Goal: Task Accomplishment & Management: Manage account settings

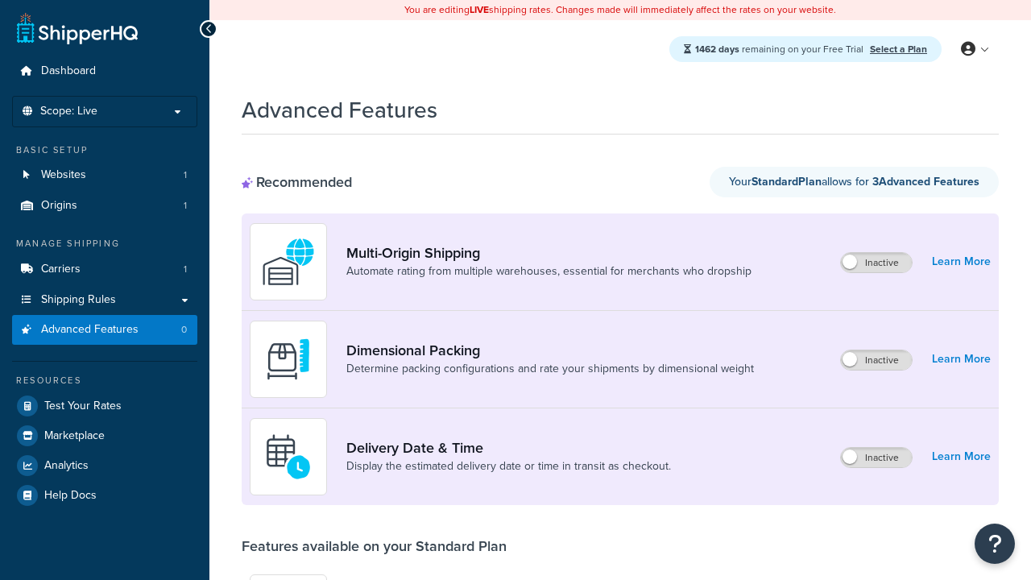
scroll to position [141, 0]
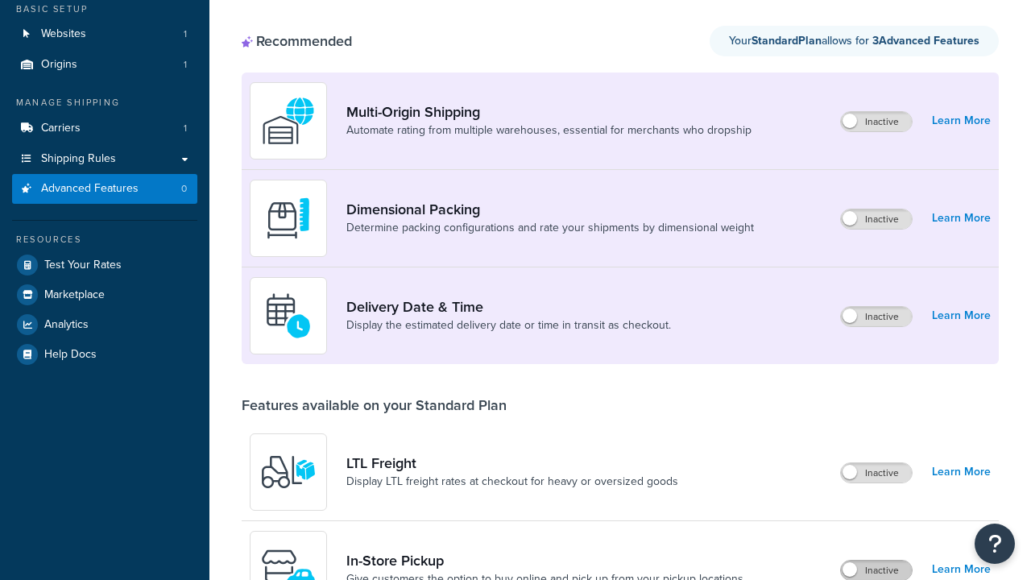
click at [876, 570] on label "Inactive" at bounding box center [876, 569] width 71 height 19
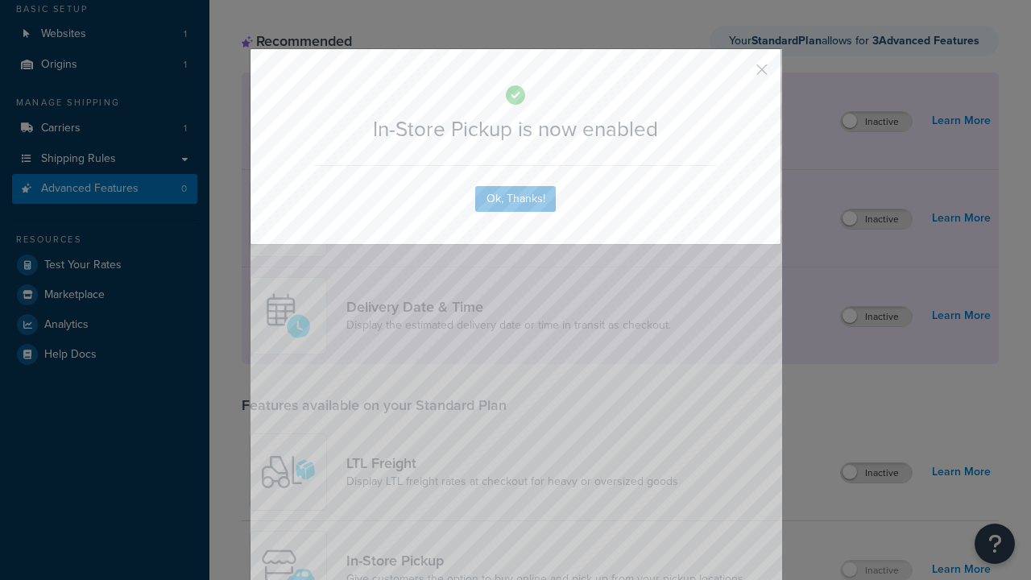
click at [738, 75] on button "button" at bounding box center [738, 75] width 4 height 4
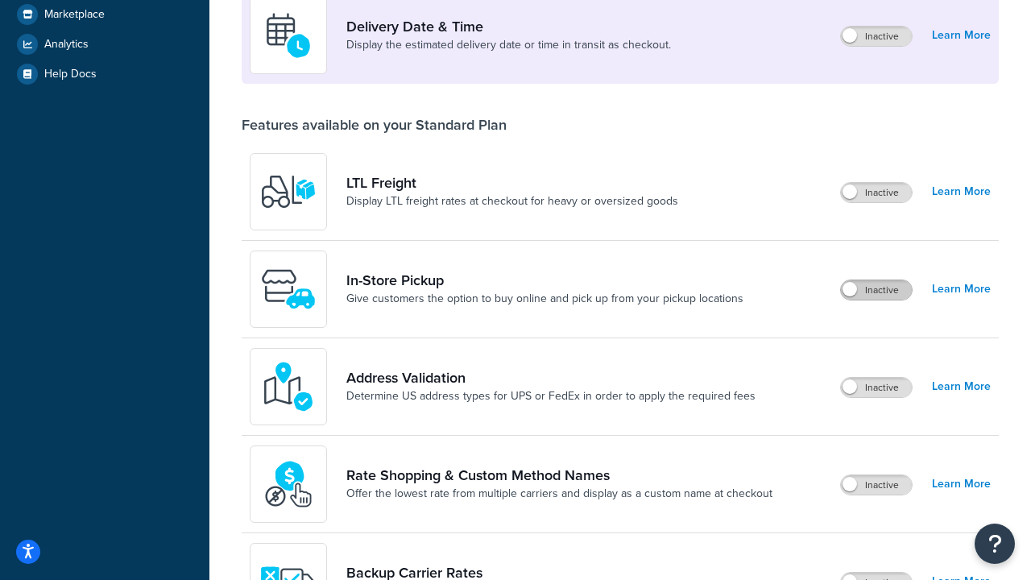
scroll to position [391, 0]
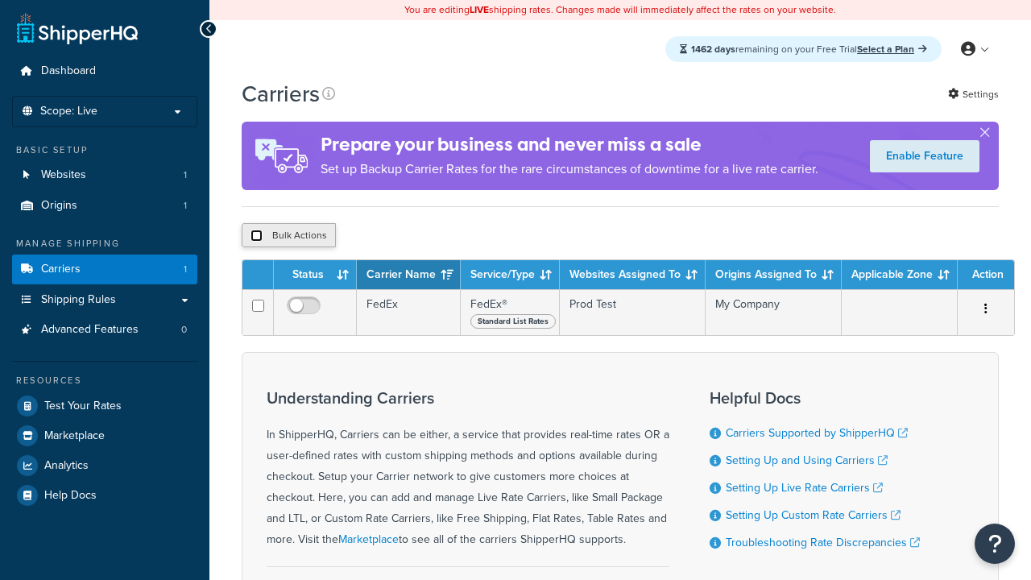
click at [256, 238] on input "checkbox" at bounding box center [256, 236] width 12 height 12
checkbox input "true"
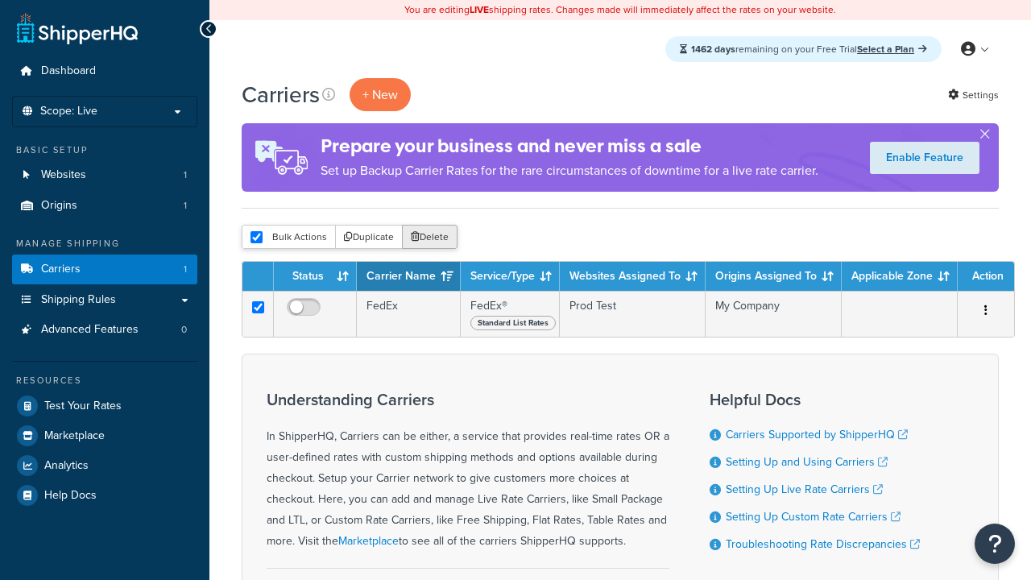
click at [433, 238] on button "Delete" at bounding box center [430, 237] width 56 height 24
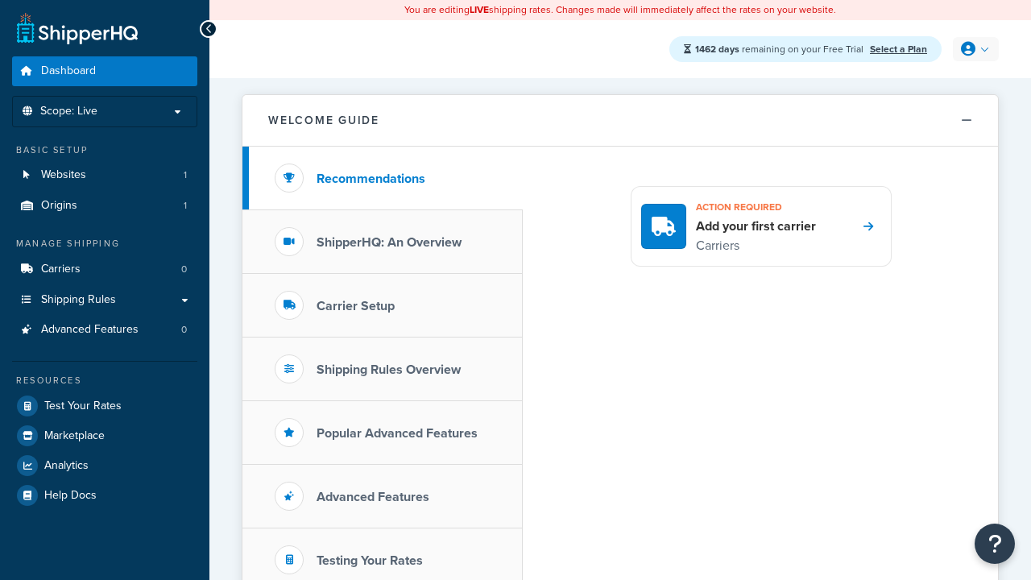
click at [974, 49] on icon at bounding box center [968, 49] width 14 height 14
click at [926, 82] on span "My Profile" at bounding box center [906, 81] width 45 height 15
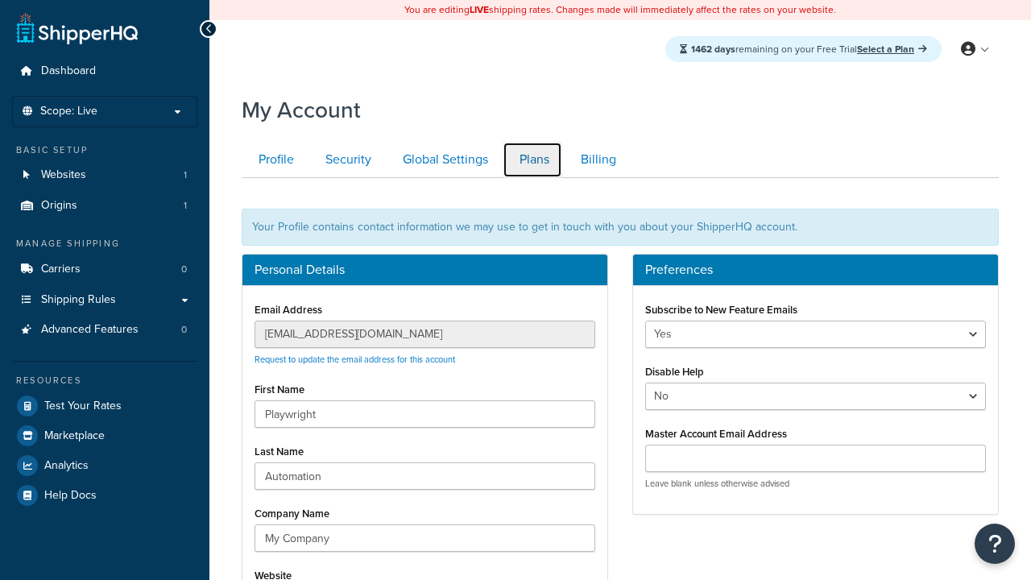
click at [532, 159] on link "Plans" at bounding box center [533, 160] width 60 height 36
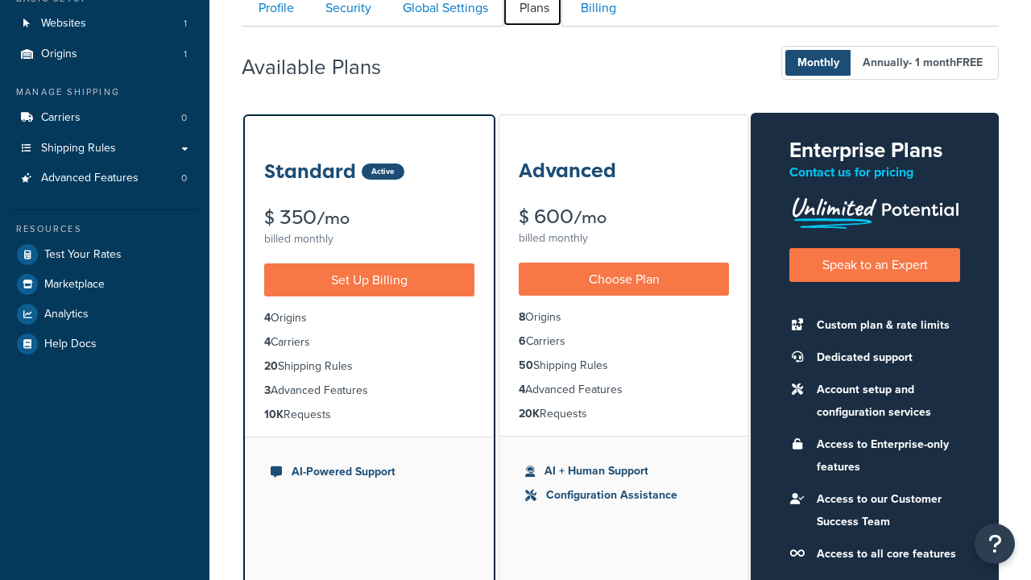
click at [532, 18] on link "Plans" at bounding box center [533, 8] width 60 height 36
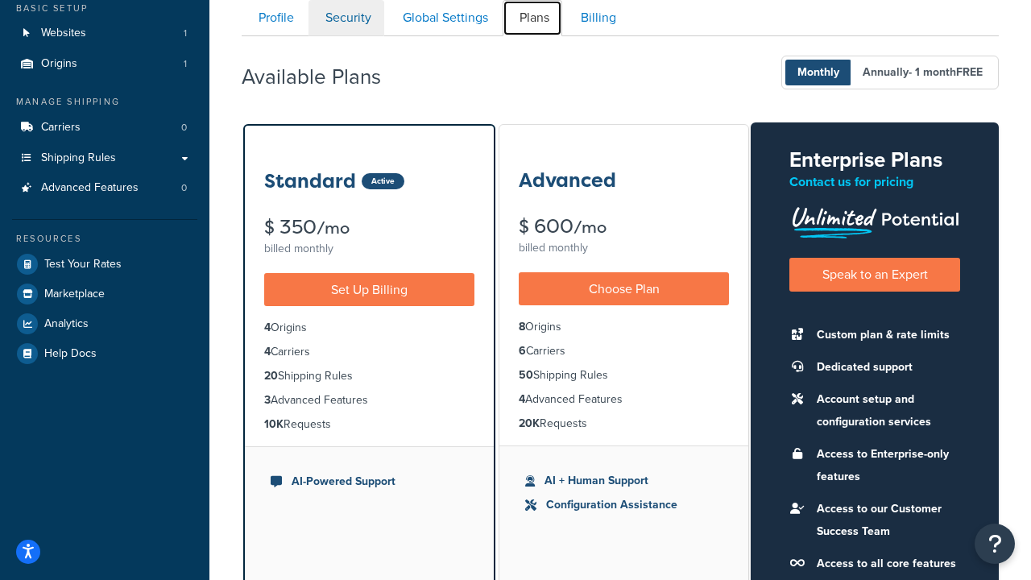
click at [346, 18] on link "Security" at bounding box center [346, 18] width 76 height 36
